Goal: Information Seeking & Learning: Learn about a topic

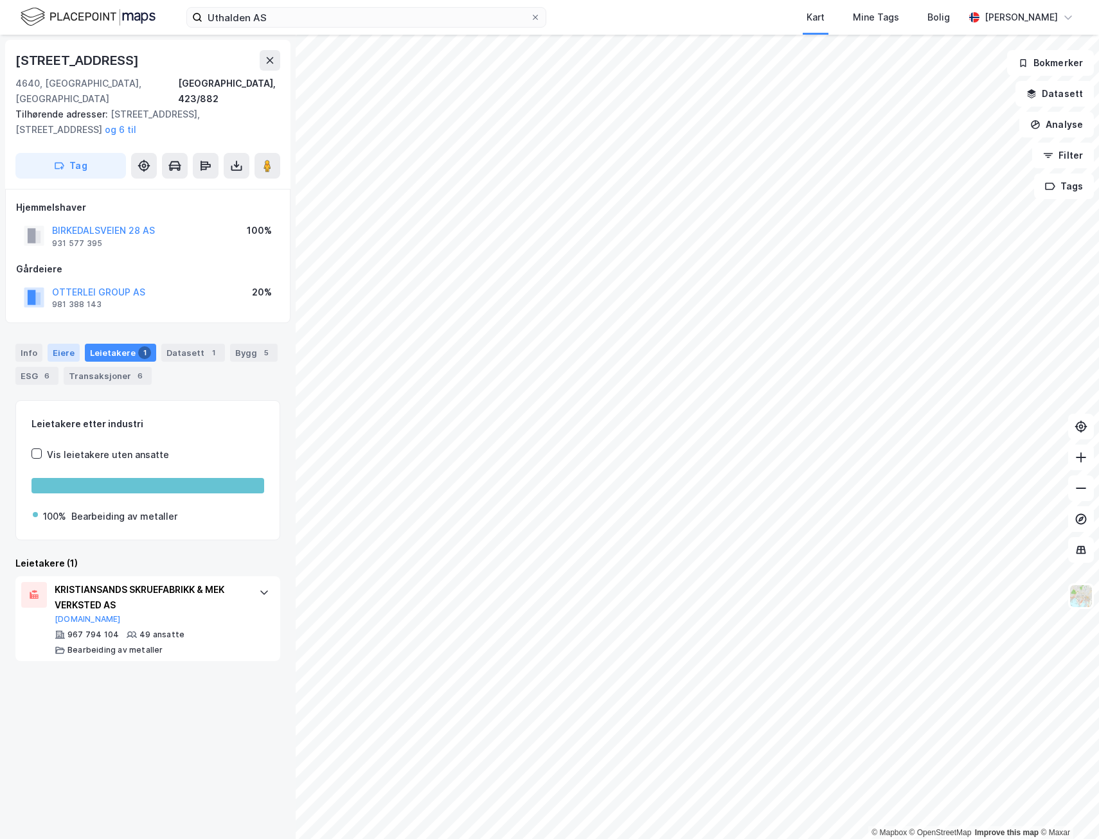
click at [62, 330] on div "Info [PERSON_NAME] 1 Datasett 1 Bygg 5 ESG 6 Transaksjoner 6" at bounding box center [148, 359] width 296 height 62
click at [58, 344] on div "Eiere" at bounding box center [64, 353] width 32 height 18
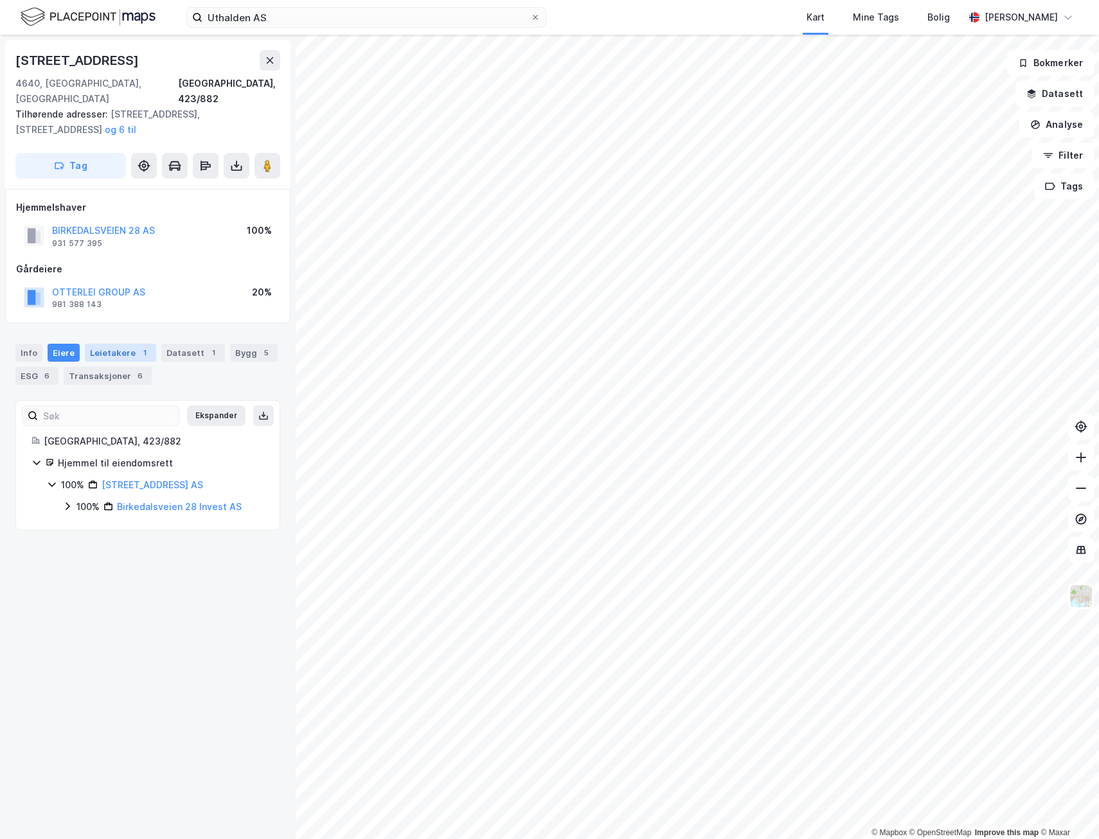
click at [109, 344] on div "Leietakere 1" at bounding box center [120, 353] width 71 height 18
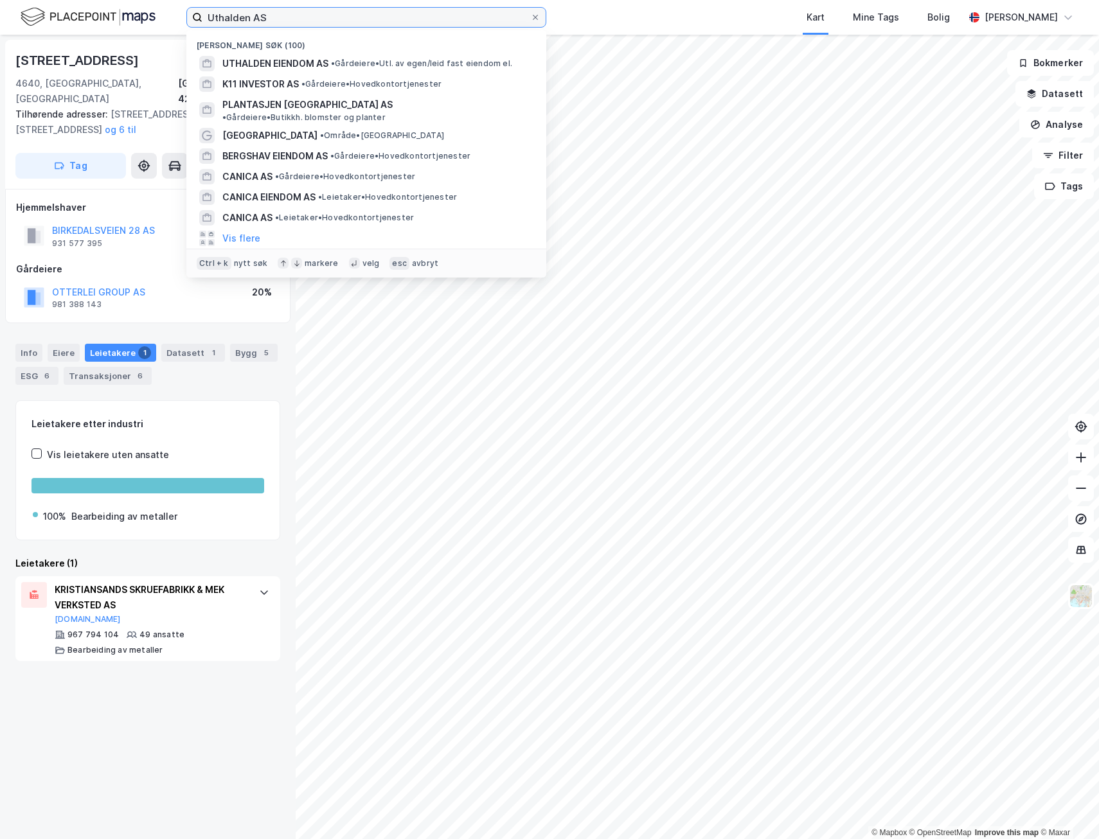
drag, startPoint x: 286, startPoint y: 13, endPoint x: 112, endPoint y: -2, distance: 174.8
click at [112, 0] on html "Uthalden AS Nylige søk (100) UTHALDEN EIENDOM AS • Gårdeiere • Utl. av egen/lei…" at bounding box center [549, 419] width 1099 height 839
paste input " Viulsrødsletta 35"
type input " Viulsrødsletta 35"
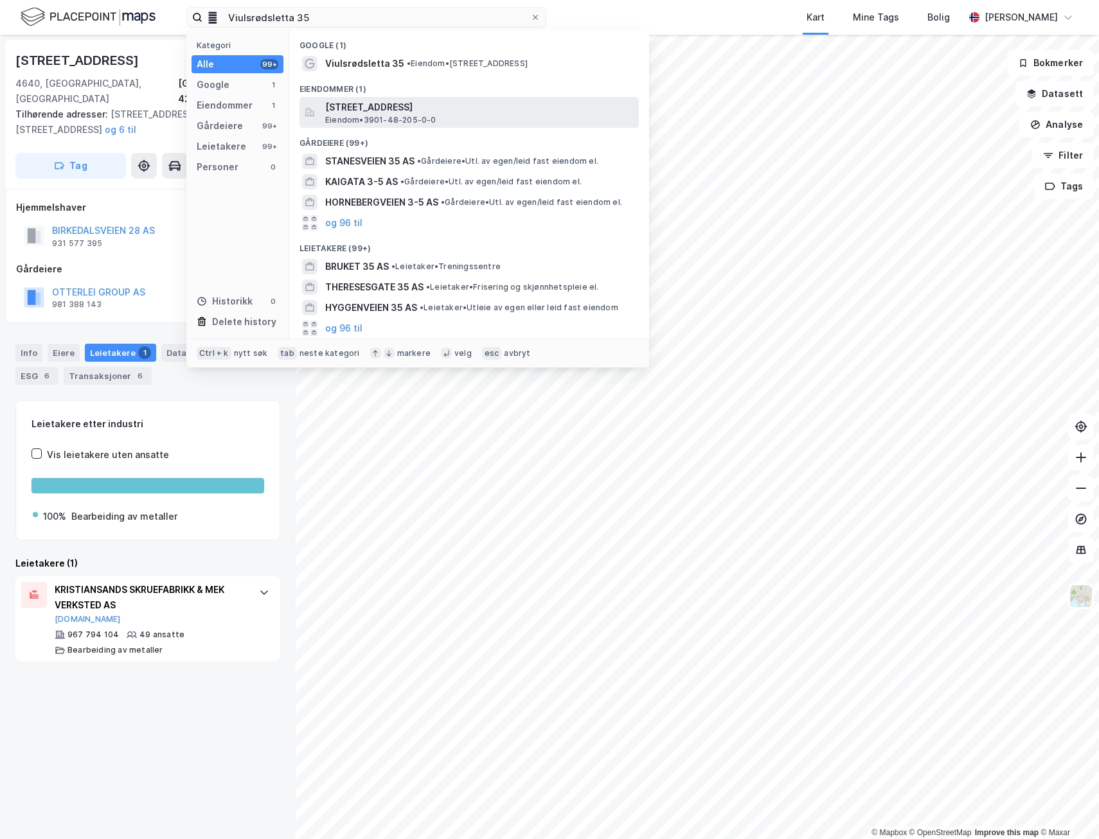
click at [398, 111] on span "[STREET_ADDRESS]" at bounding box center [479, 107] width 308 height 15
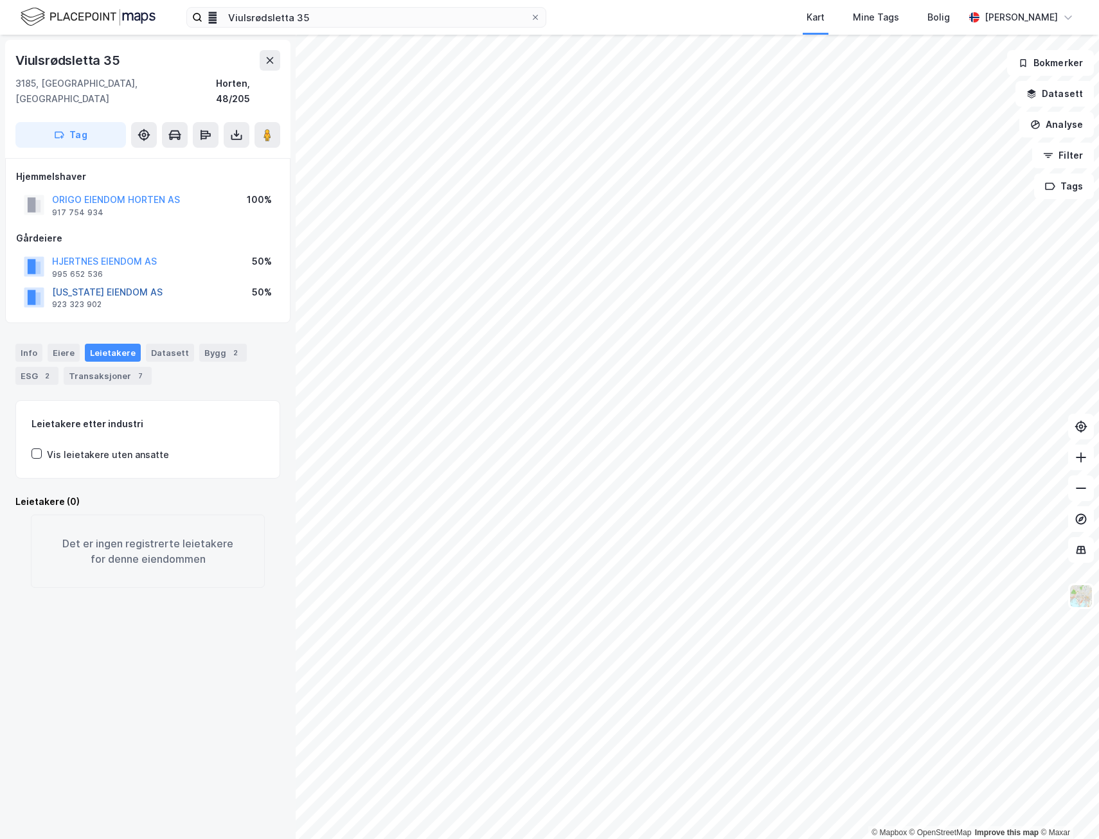
click at [0, 0] on button "[US_STATE] EIENDOM AS" at bounding box center [0, 0] width 0 height 0
click at [70, 344] on div "Eiere" at bounding box center [64, 353] width 32 height 18
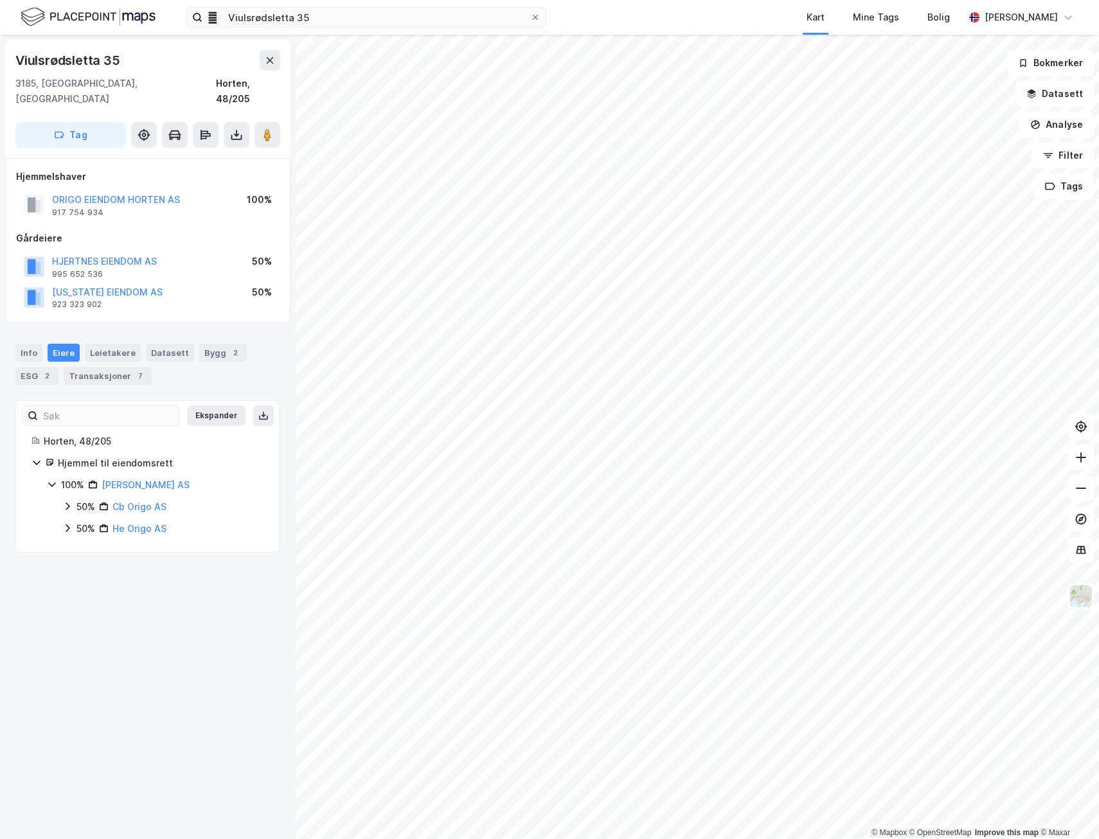
click at [67, 503] on icon at bounding box center [68, 507] width 4 height 8
click at [64, 545] on icon at bounding box center [67, 550] width 10 height 10
click at [84, 523] on icon at bounding box center [83, 528] width 10 height 10
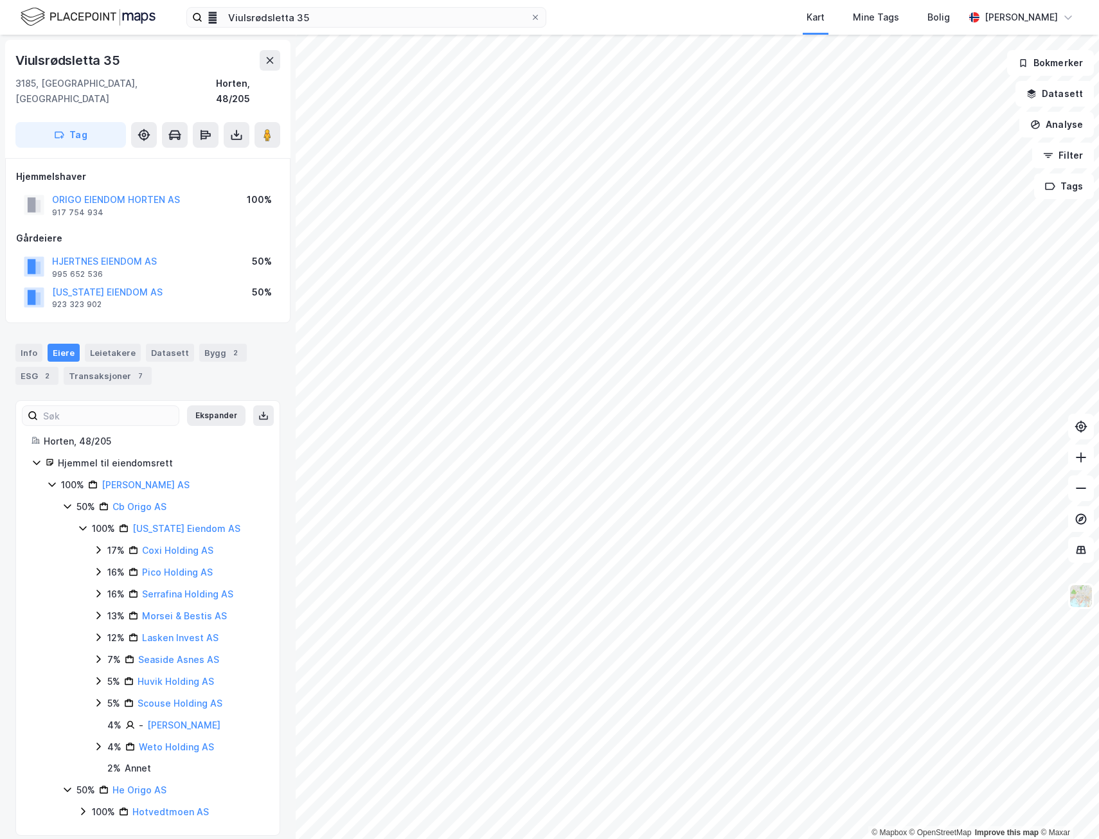
click at [97, 545] on icon at bounding box center [98, 550] width 10 height 10
click at [102, 589] on icon at bounding box center [98, 594] width 10 height 10
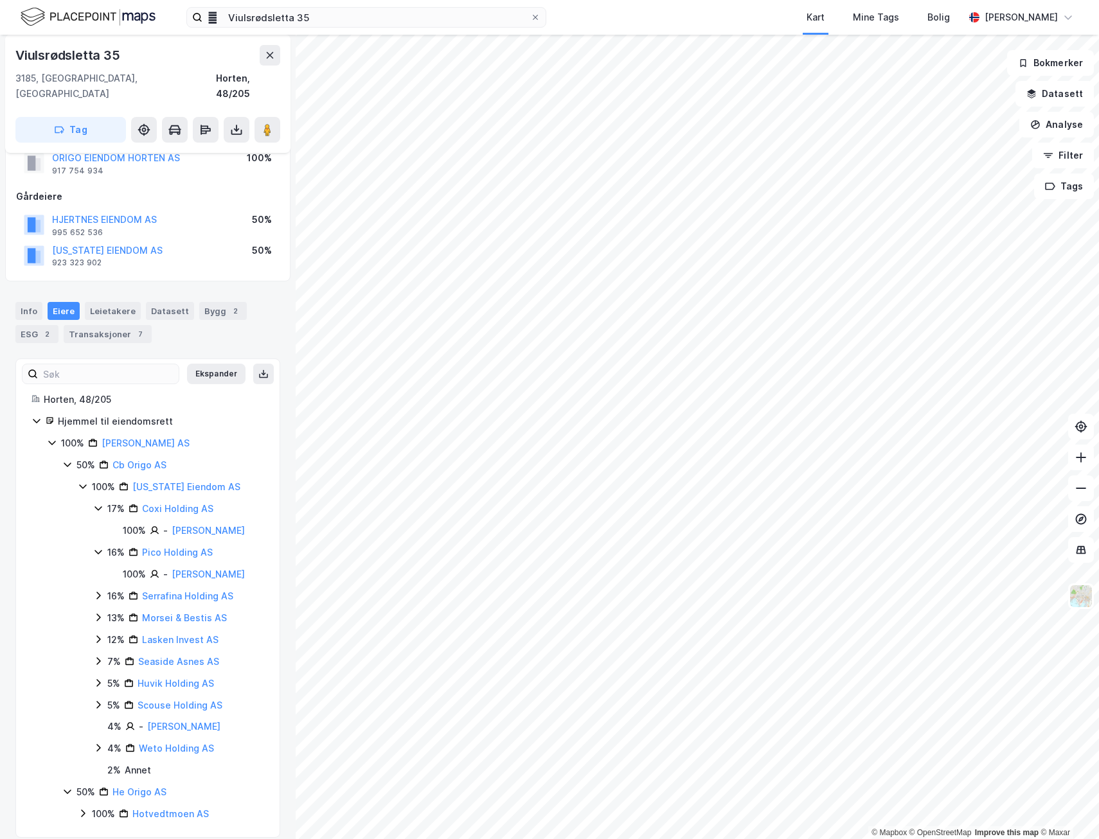
scroll to position [64, 0]
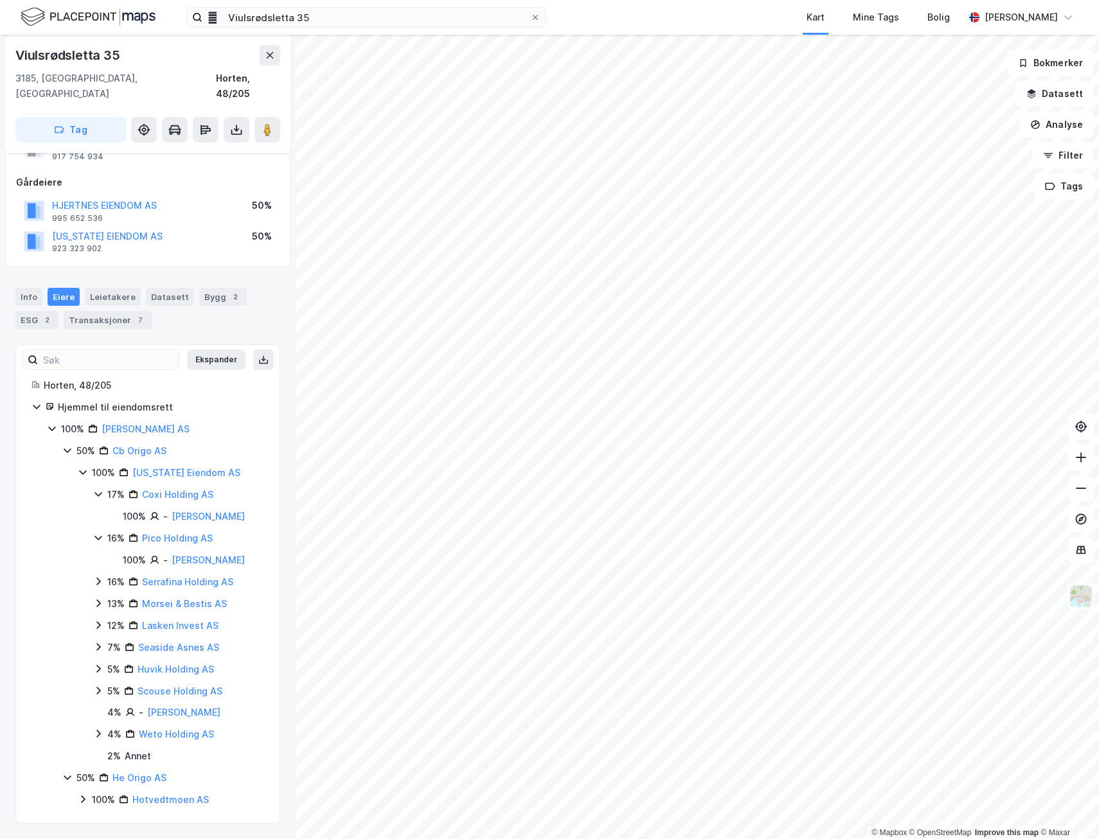
click at [95, 576] on icon at bounding box center [98, 581] width 10 height 10
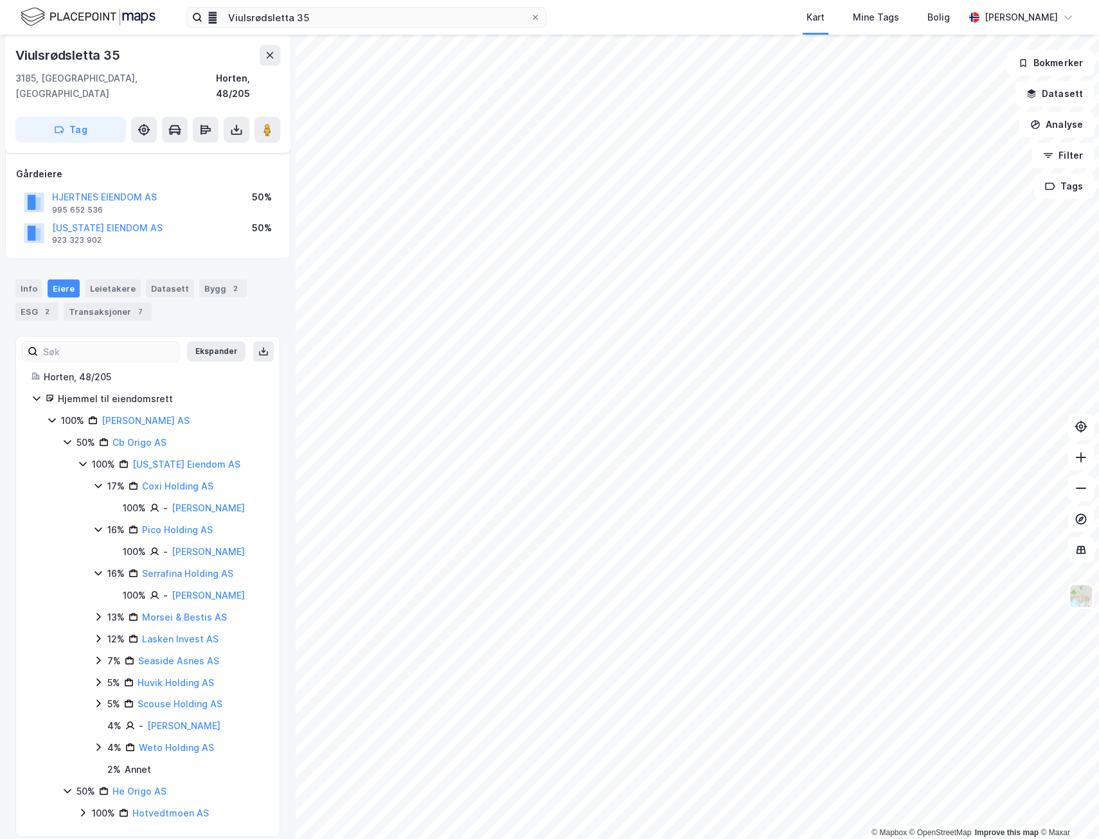
click at [100, 619] on icon at bounding box center [98, 617] width 10 height 10
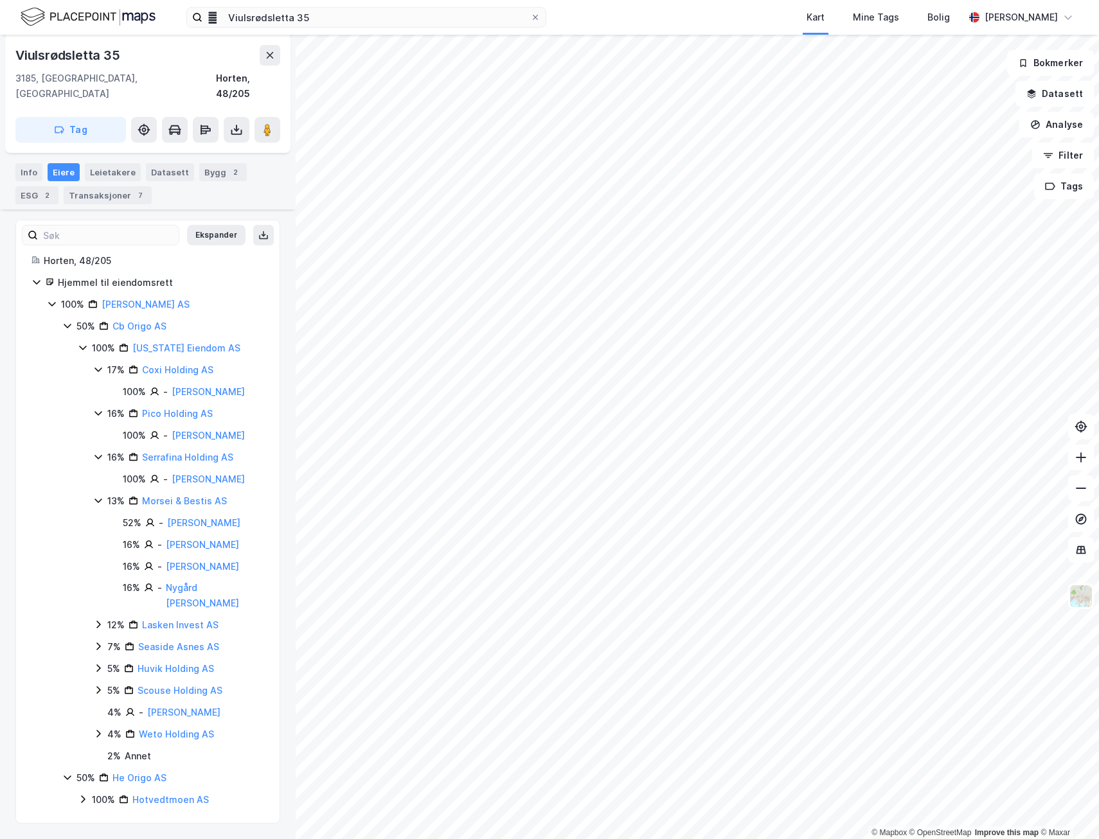
scroll to position [227, 0]
click at [96, 620] on icon at bounding box center [98, 625] width 10 height 10
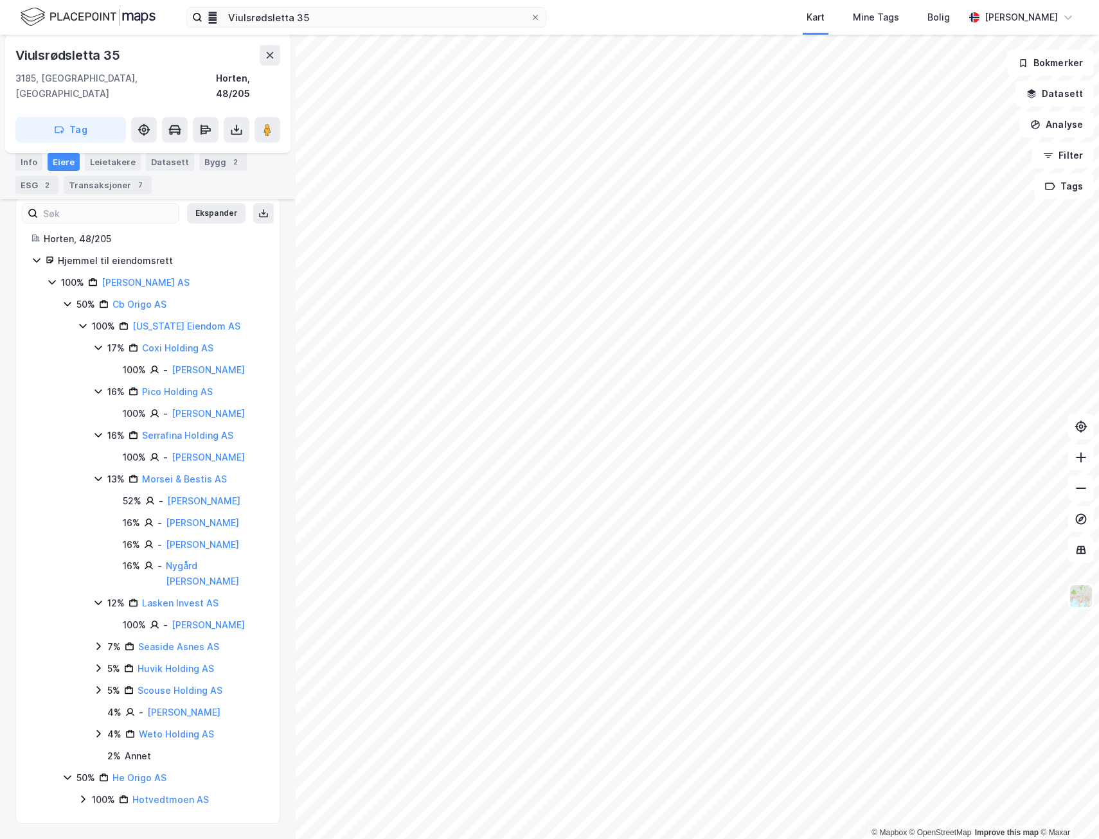
scroll to position [249, 0]
click at [98, 641] on icon at bounding box center [98, 646] width 10 height 10
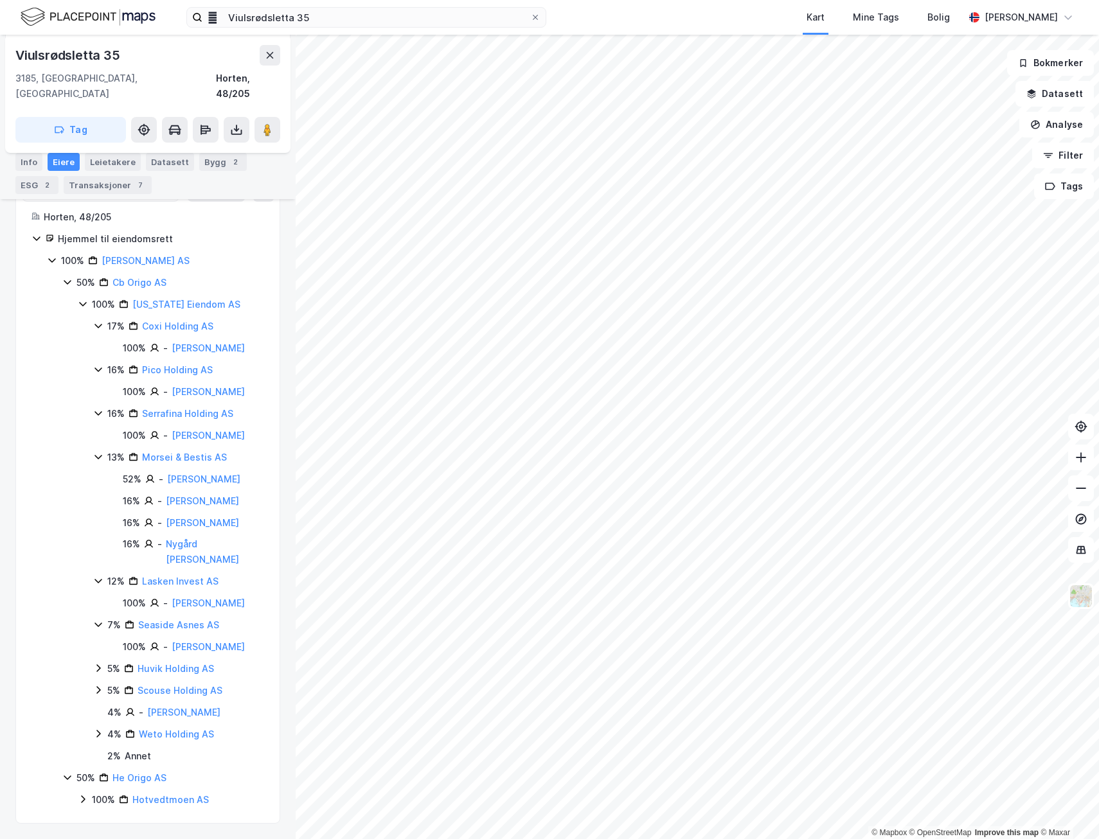
click at [97, 674] on icon at bounding box center [98, 668] width 10 height 10
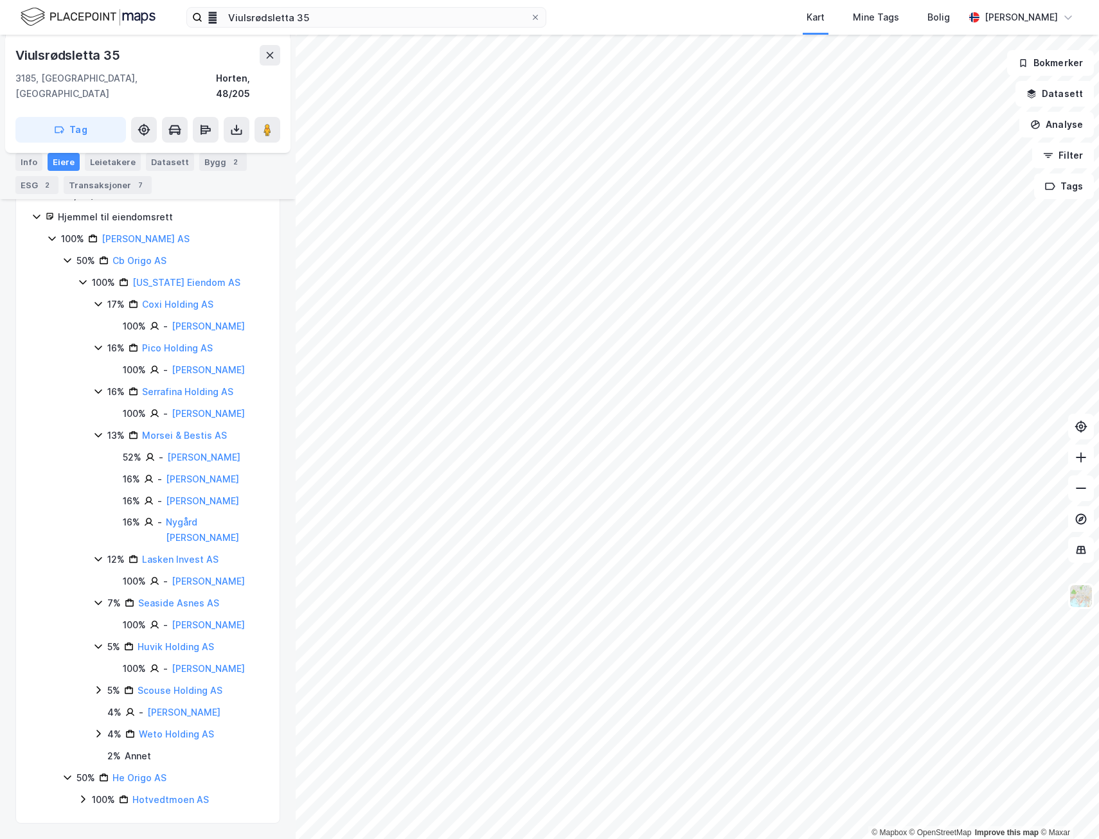
click at [98, 694] on icon at bounding box center [98, 690] width 4 height 8
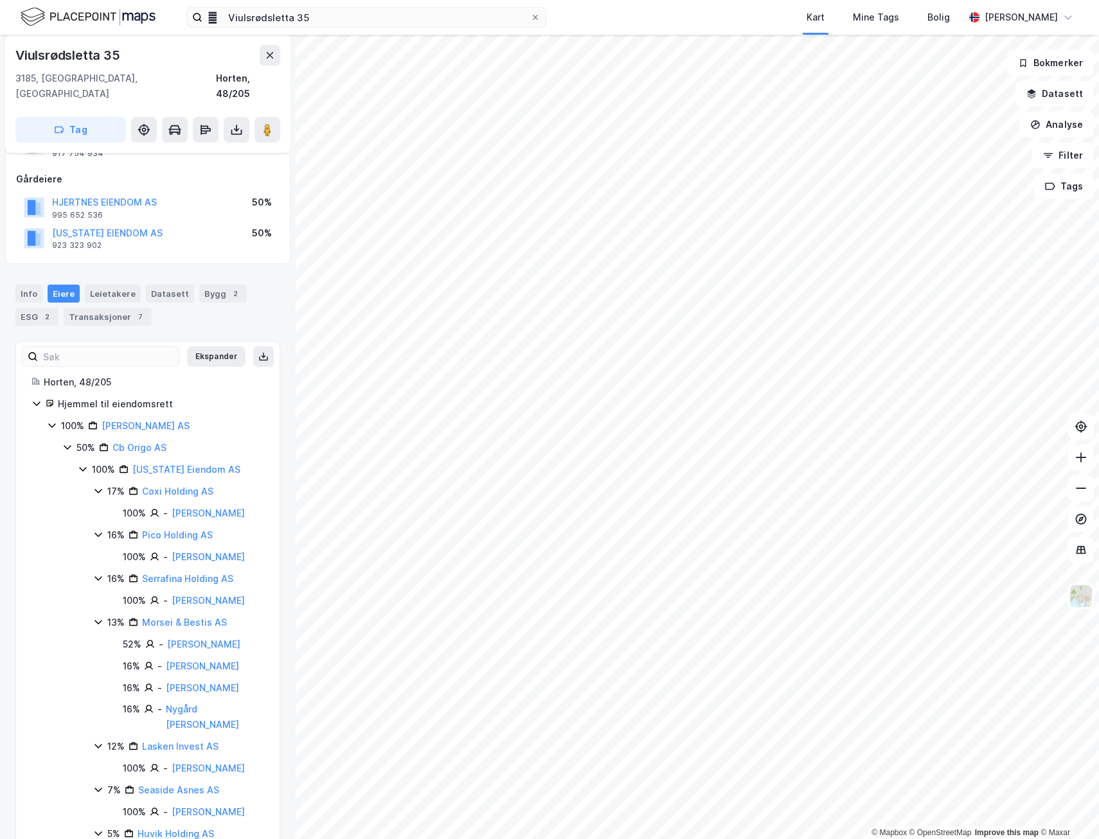
scroll to position [0, 0]
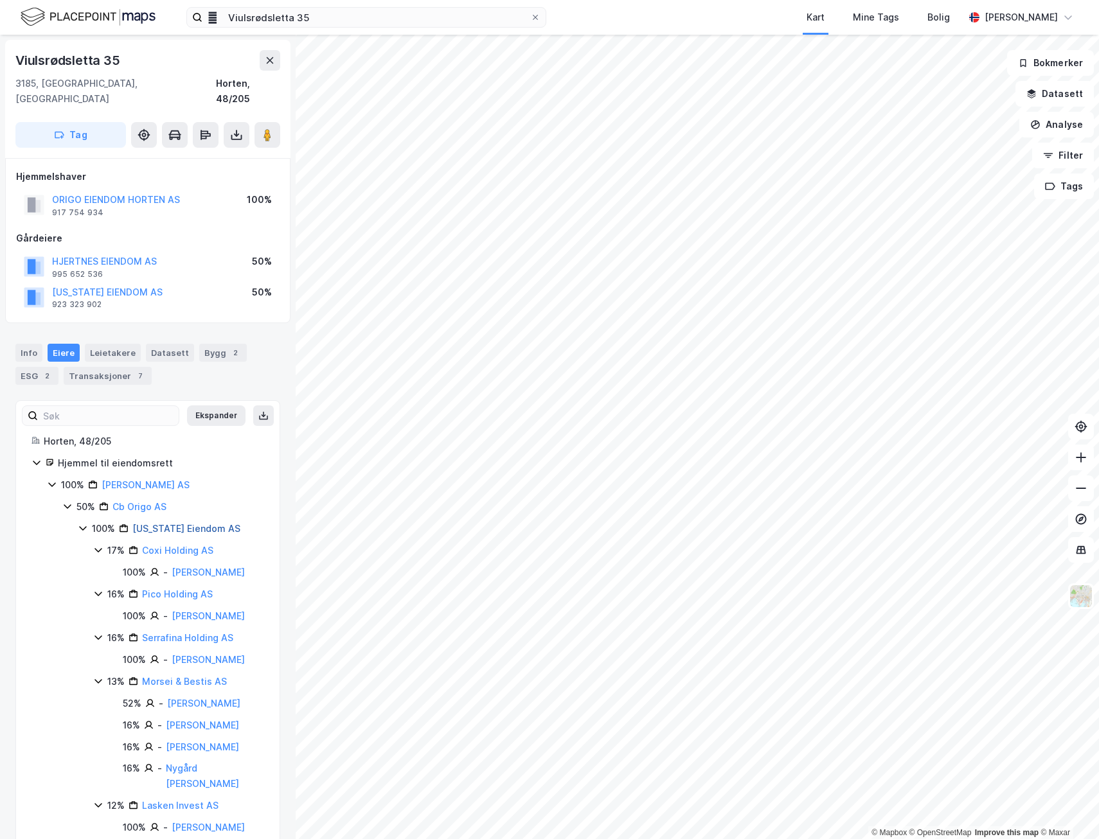
click at [151, 523] on link "[US_STATE] Eiendom AS" at bounding box center [186, 528] width 108 height 11
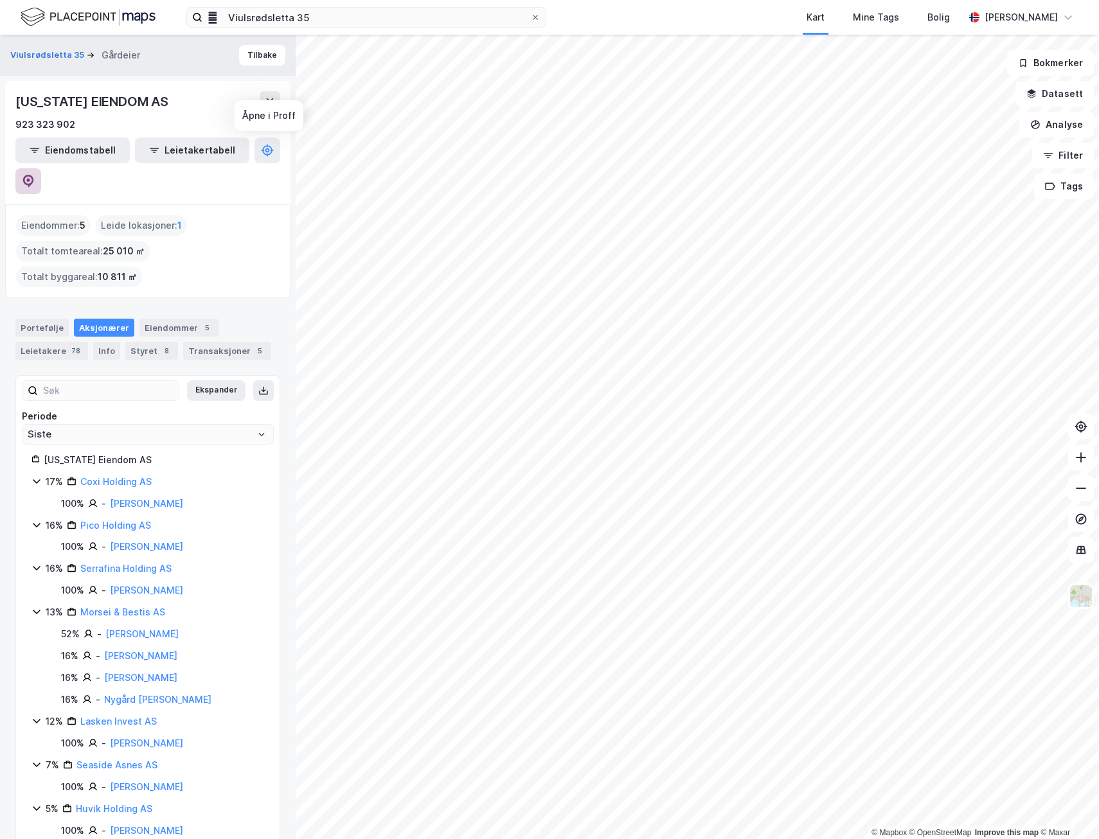
click at [35, 175] on icon at bounding box center [28, 181] width 13 height 13
click at [35, 476] on icon at bounding box center [36, 481] width 10 height 10
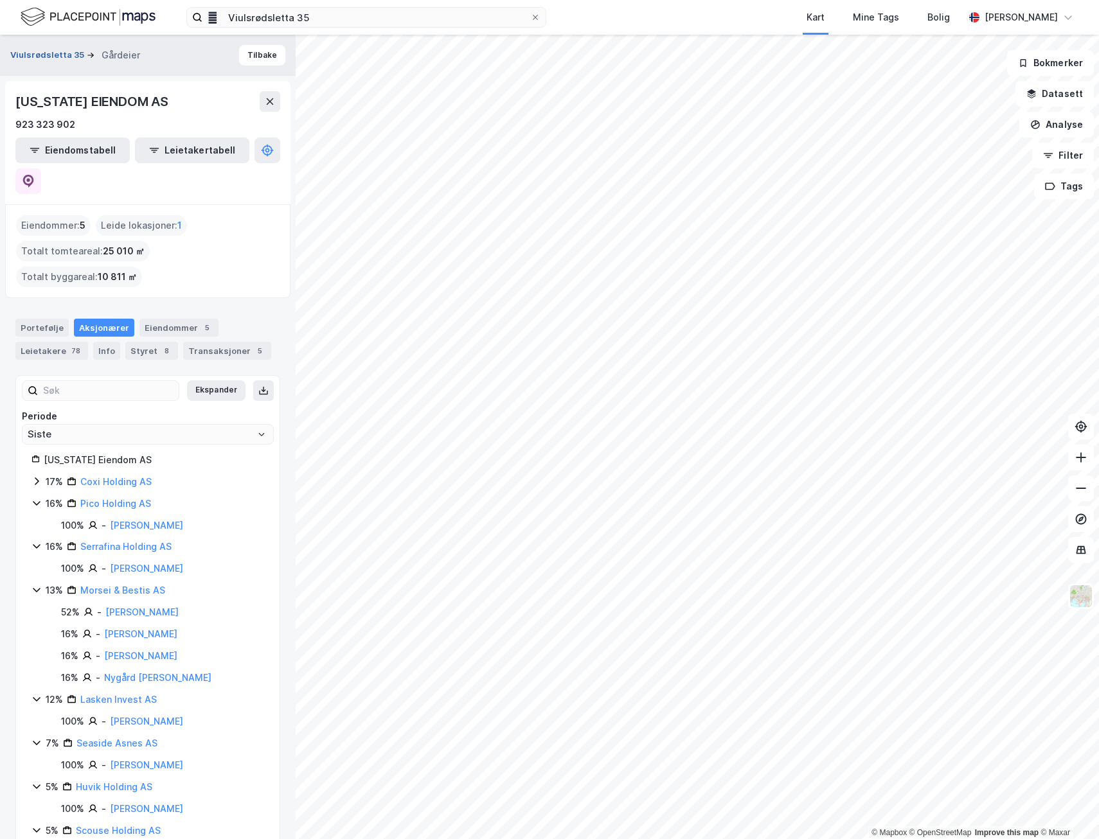
click at [33, 54] on button "Viulsrødsletta 35" at bounding box center [48, 55] width 76 height 13
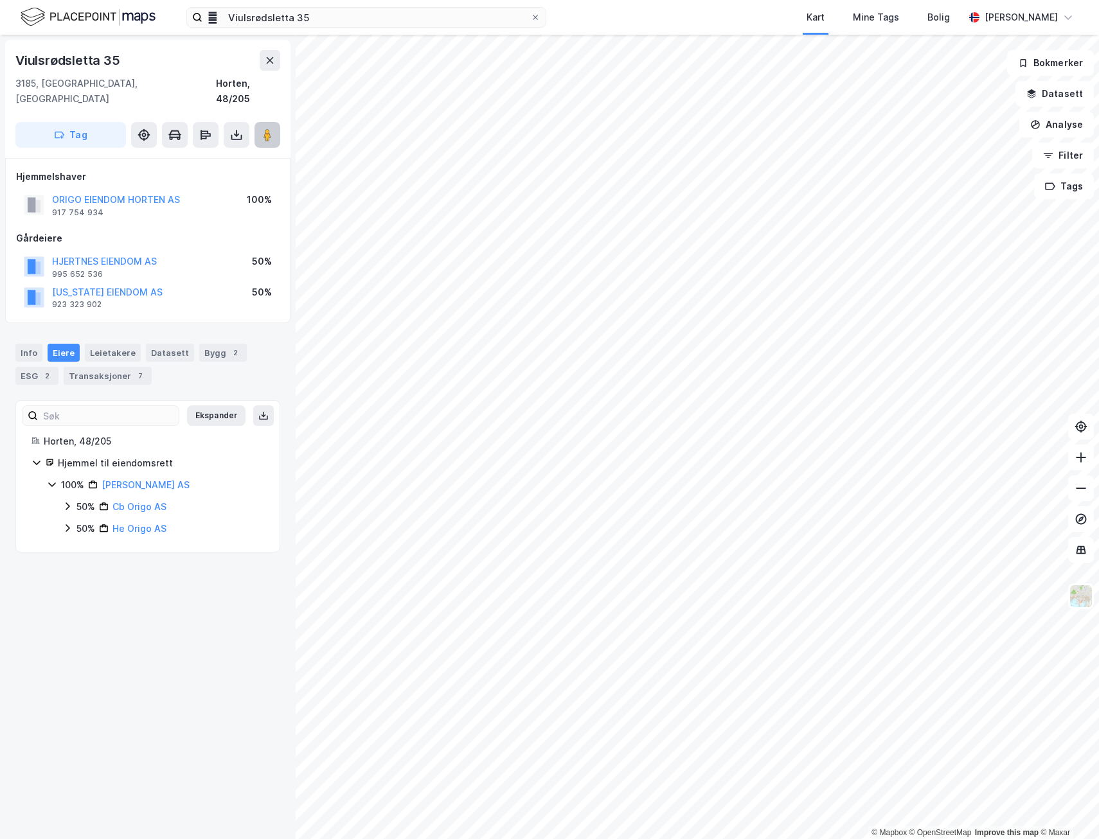
click at [269, 129] on image at bounding box center [268, 135] width 8 height 13
click at [268, 129] on image at bounding box center [268, 135] width 8 height 13
